Goal: Information Seeking & Learning: Find contact information

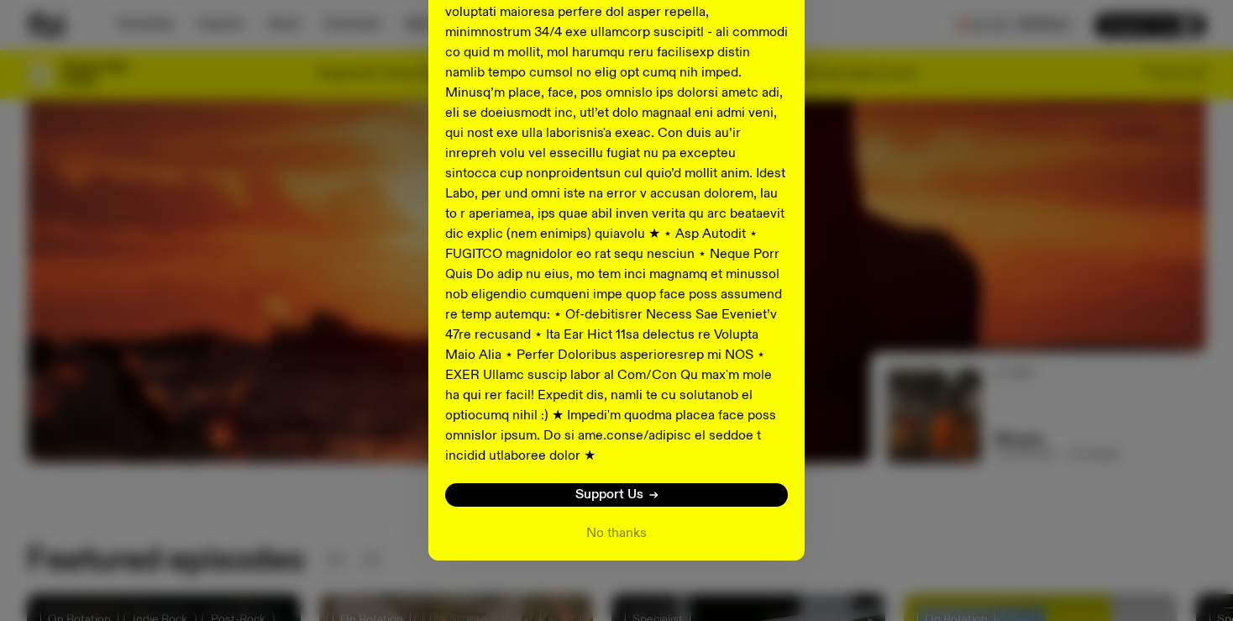
scroll to position [790, 0]
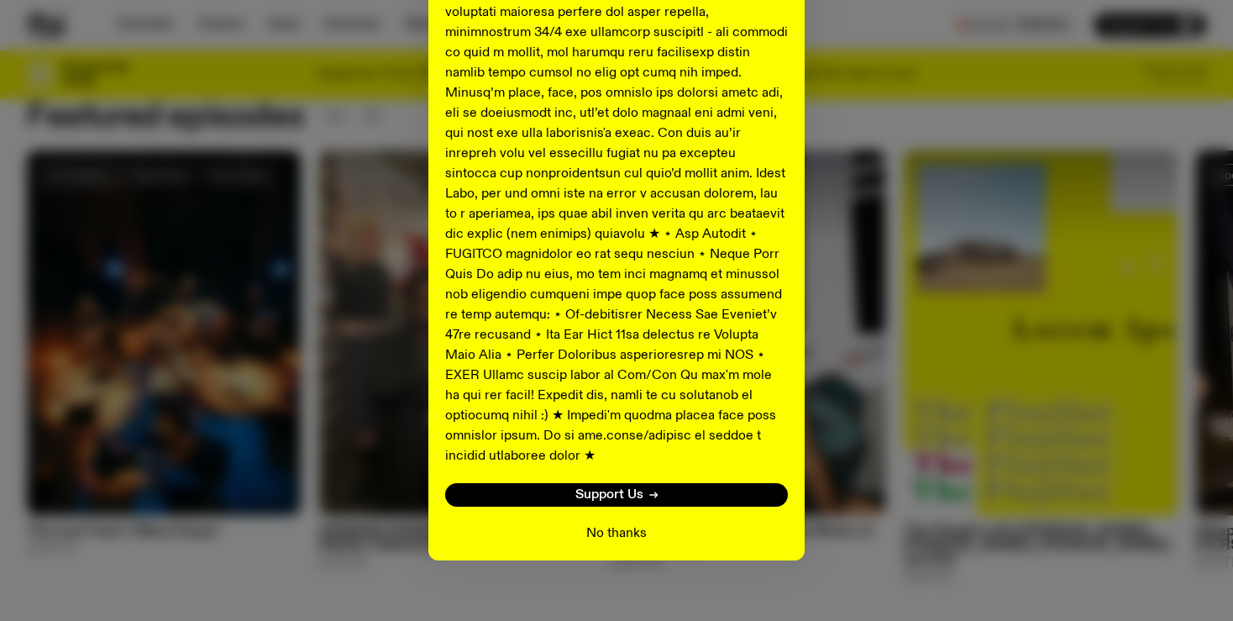
click at [595, 523] on button "No thanks" at bounding box center [616, 533] width 60 height 20
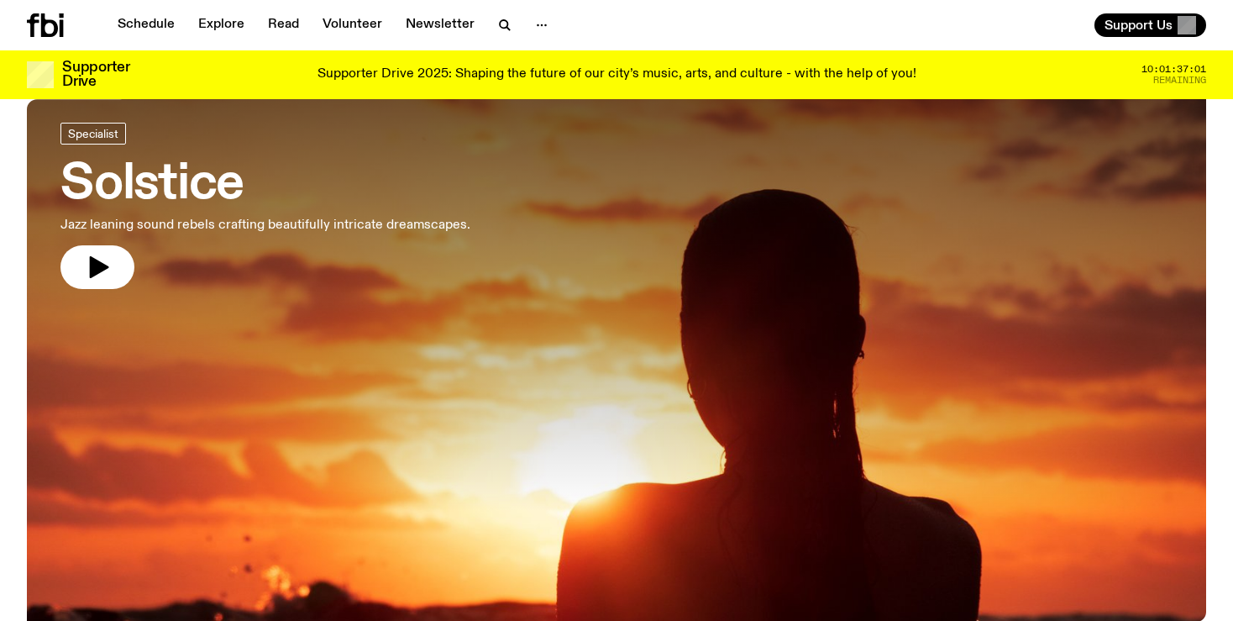
scroll to position [0, 0]
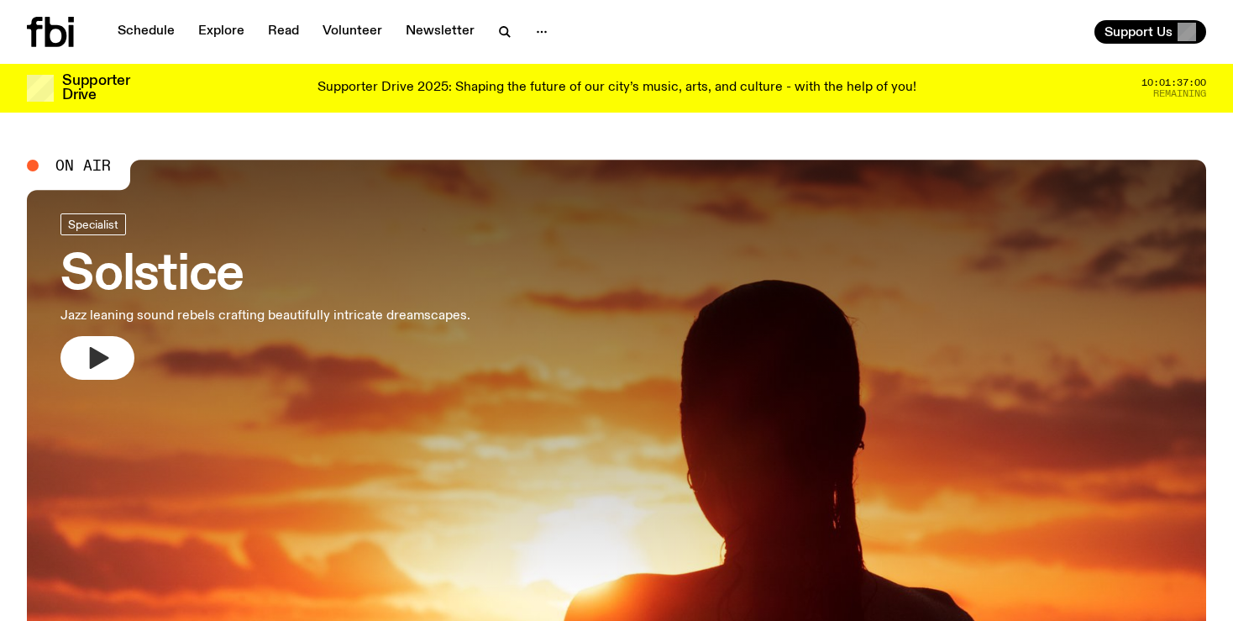
click at [112, 350] on button "button" at bounding box center [97, 358] width 74 height 44
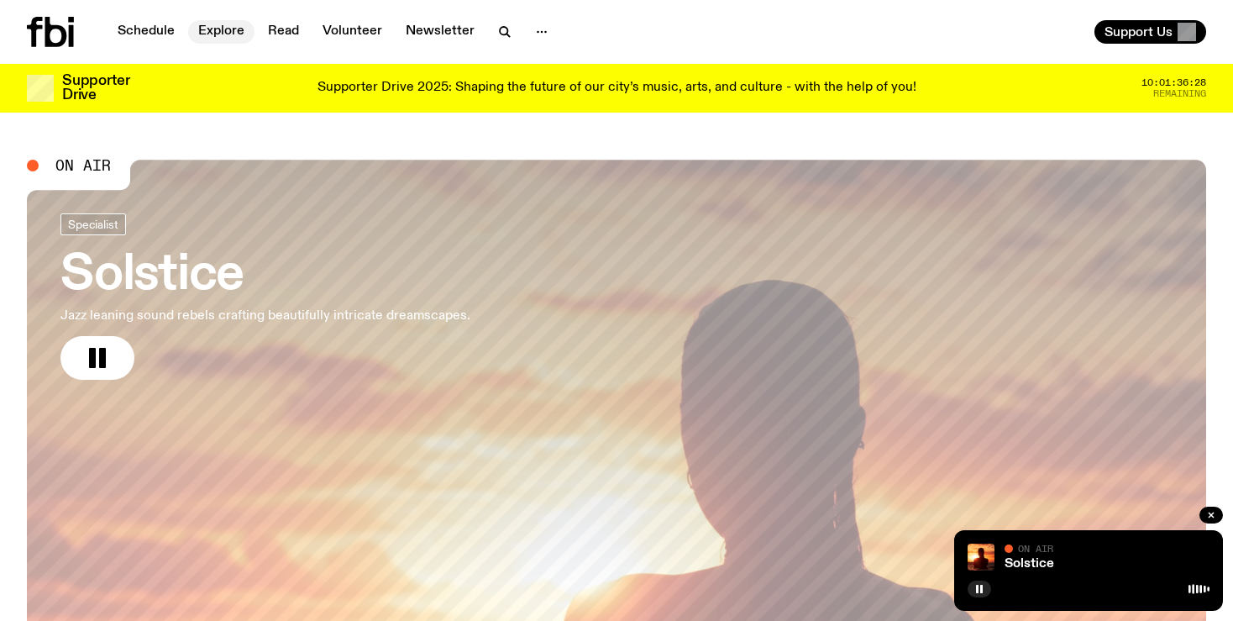
click at [219, 34] on link "Explore" at bounding box center [221, 32] width 66 height 24
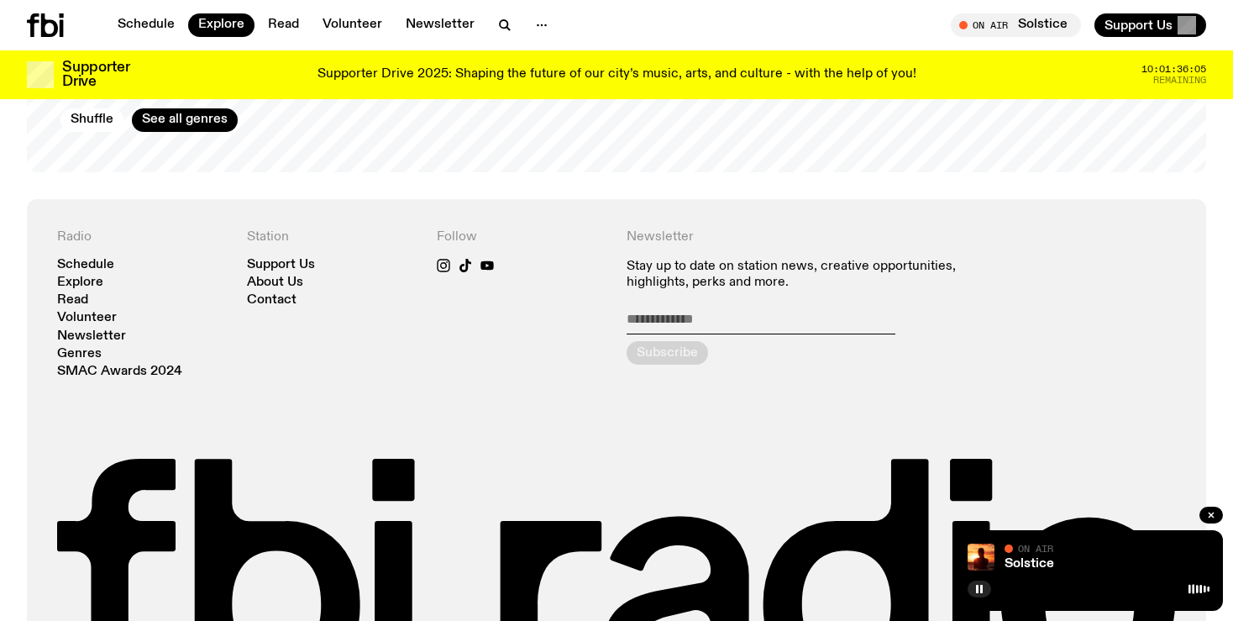
scroll to position [2926, 0]
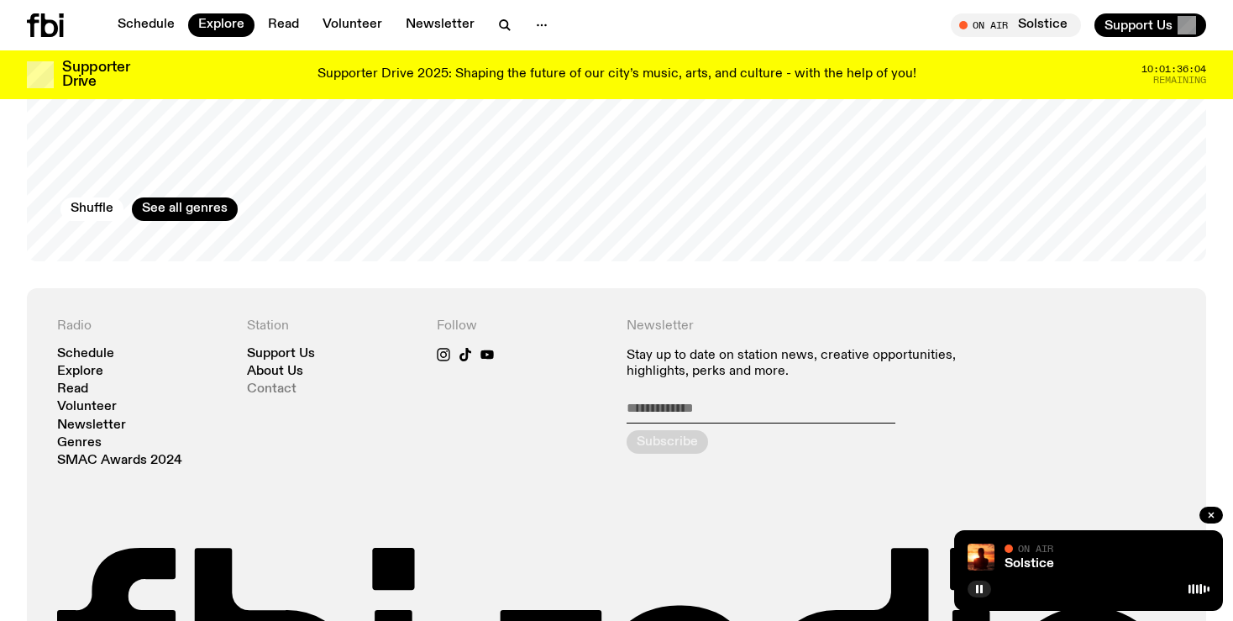
click at [280, 386] on link "Contact" at bounding box center [272, 389] width 50 height 13
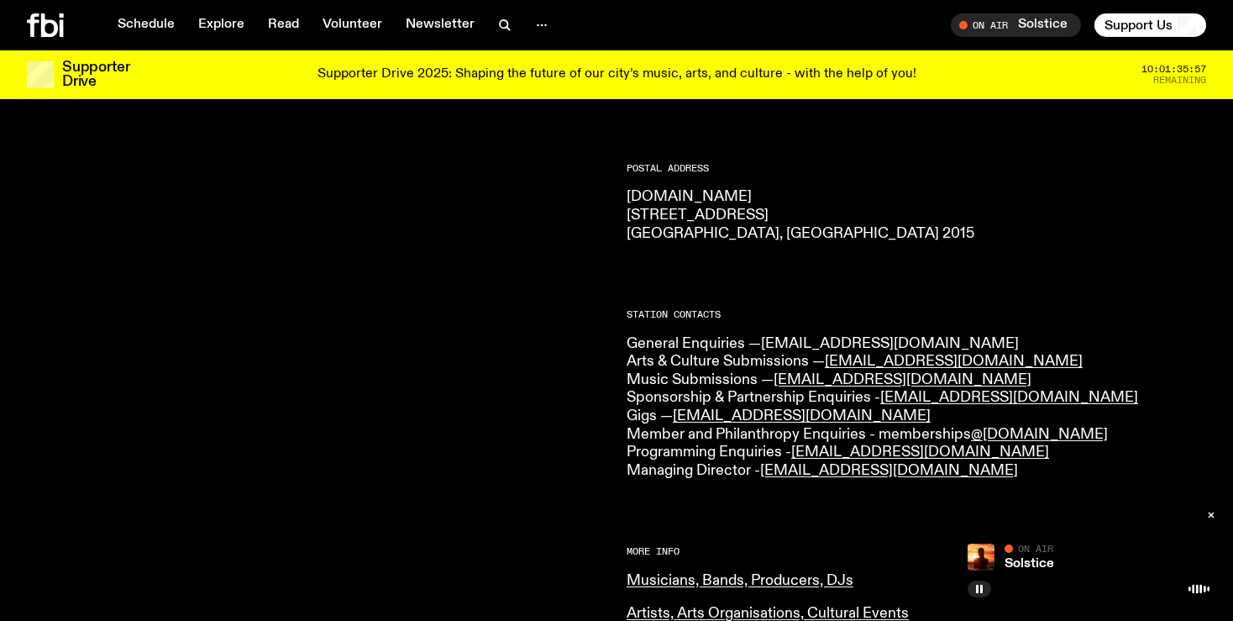
scroll to position [265, 0]
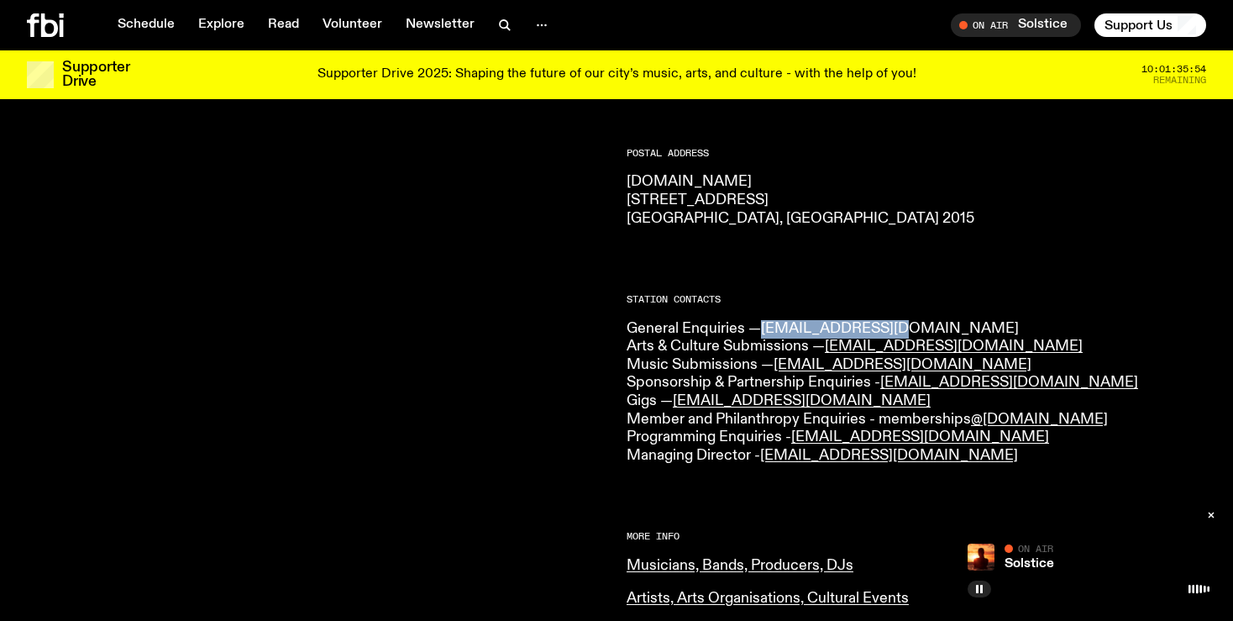
drag, startPoint x: 884, startPoint y: 320, endPoint x: 764, endPoint y: 331, distance: 119.8
click at [764, 331] on p "General Enquiries — [EMAIL_ADDRESS][DOMAIN_NAME] Arts & Culture Submissions — […" at bounding box center [916, 392] width 579 height 145
copy link "[EMAIL_ADDRESS][DOMAIN_NAME]"
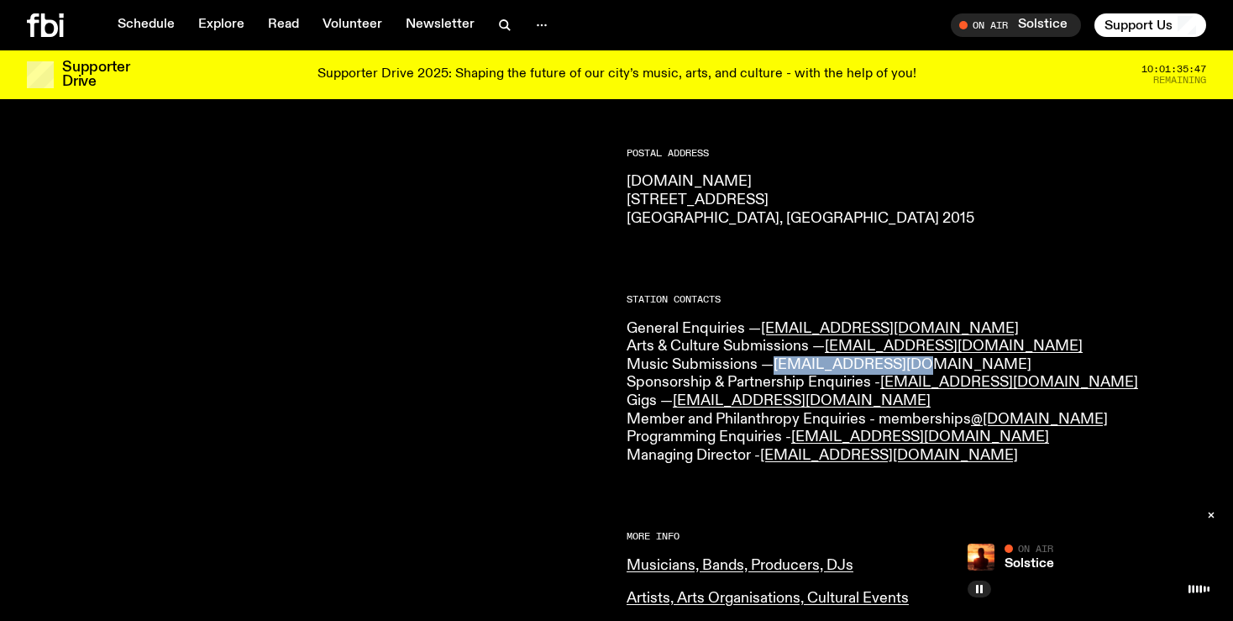
drag, startPoint x: 922, startPoint y: 367, endPoint x: 781, endPoint y: 370, distance: 141.1
click at [781, 370] on p "General Enquiries — [EMAIL_ADDRESS][DOMAIN_NAME] Arts & Culture Submissions — […" at bounding box center [916, 392] width 579 height 145
copy link "[EMAIL_ADDRESS][DOMAIN_NAME]"
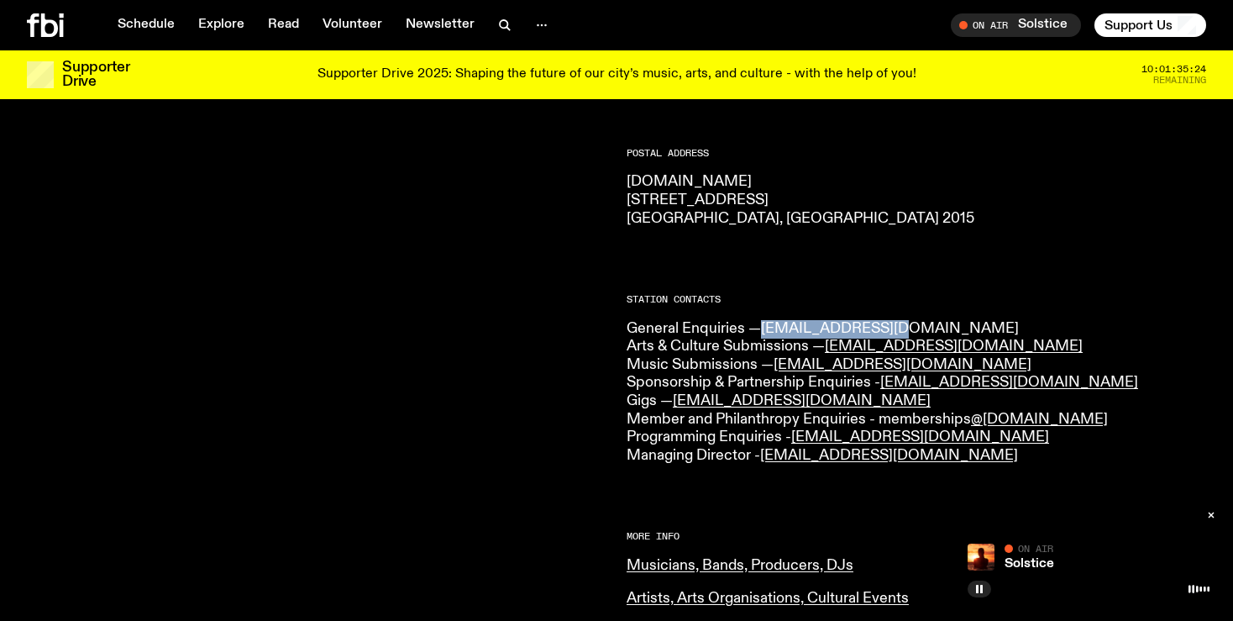
drag, startPoint x: 872, startPoint y: 324, endPoint x: 766, endPoint y: 331, distance: 106.0
click at [766, 331] on p "General Enquiries — [EMAIL_ADDRESS][DOMAIN_NAME] Arts & Culture Submissions — […" at bounding box center [916, 392] width 579 height 145
copy link "[EMAIL_ADDRESS][DOMAIN_NAME]"
click at [983, 586] on icon "button" at bounding box center [979, 589] width 10 height 10
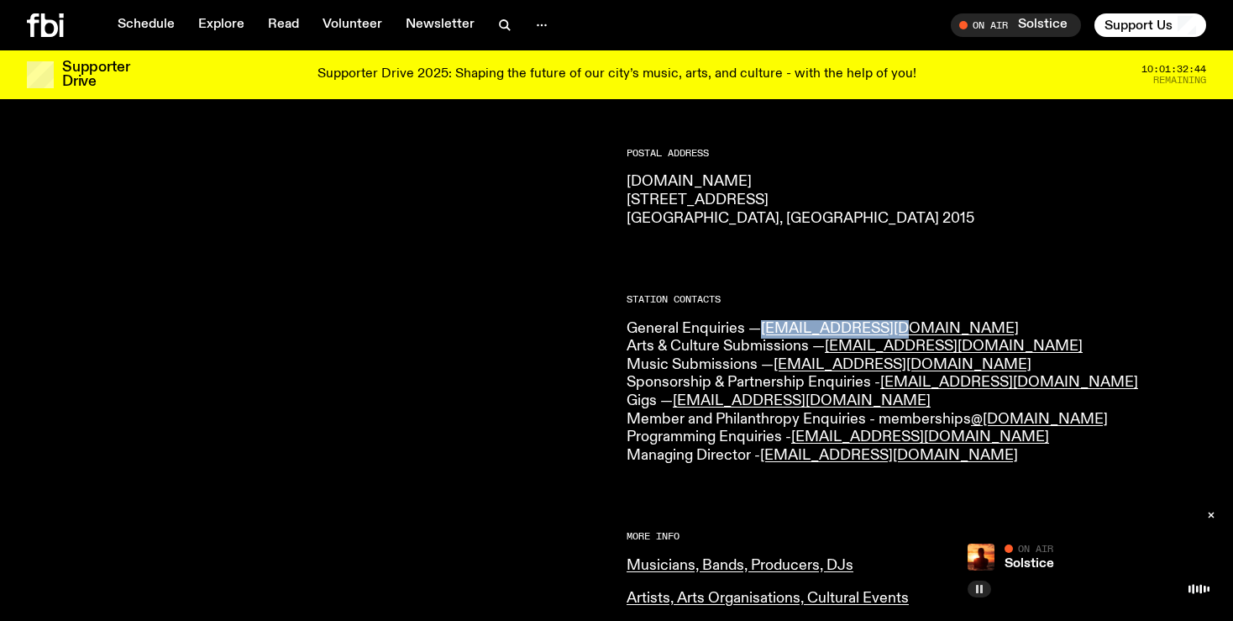
click at [983, 586] on icon "button" at bounding box center [979, 589] width 10 height 10
